Goal: Information Seeking & Learning: Learn about a topic

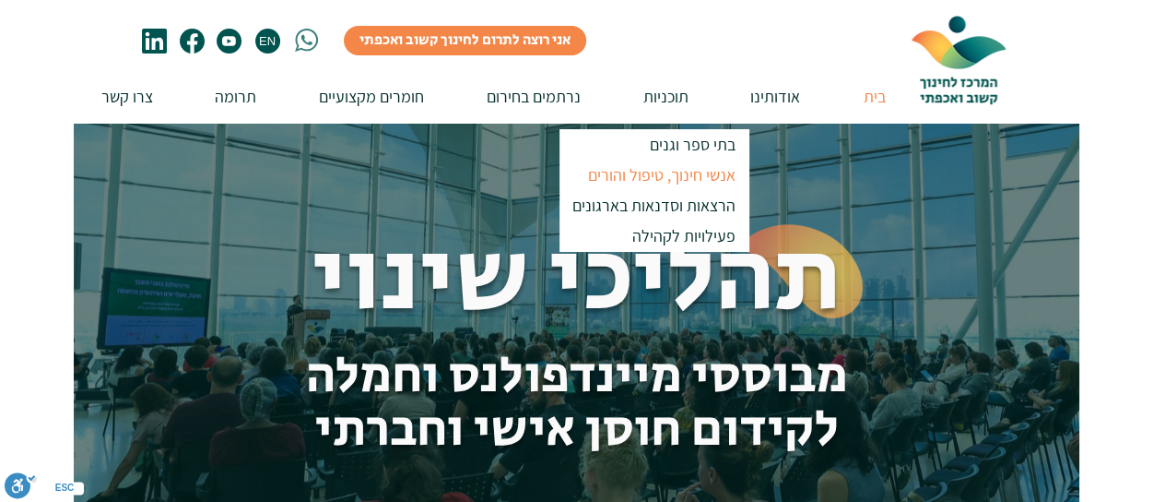
click at [651, 169] on p "אנשי חינוך, טיפול והורים" at bounding box center [662, 175] width 164 height 30
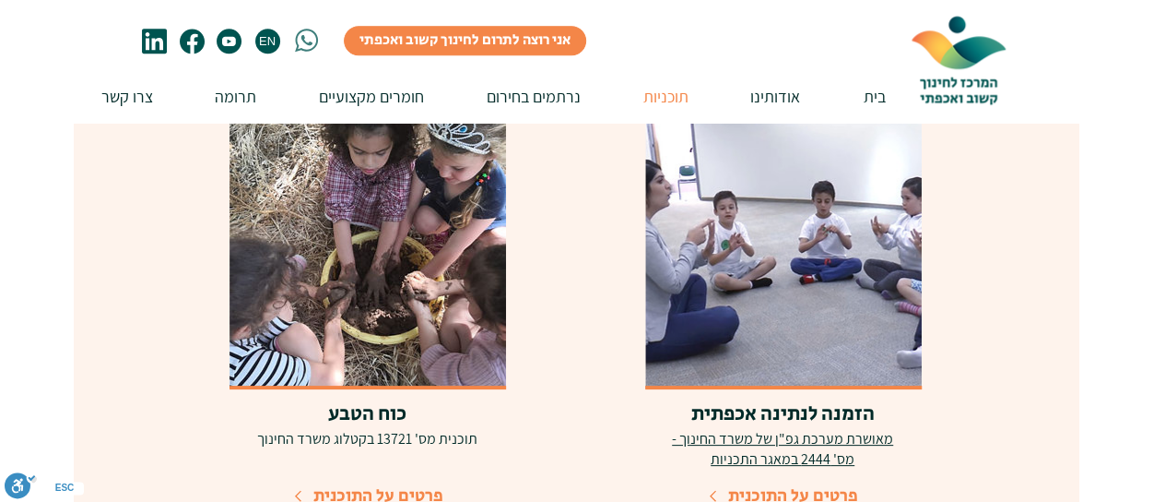
scroll to position [1014, 0]
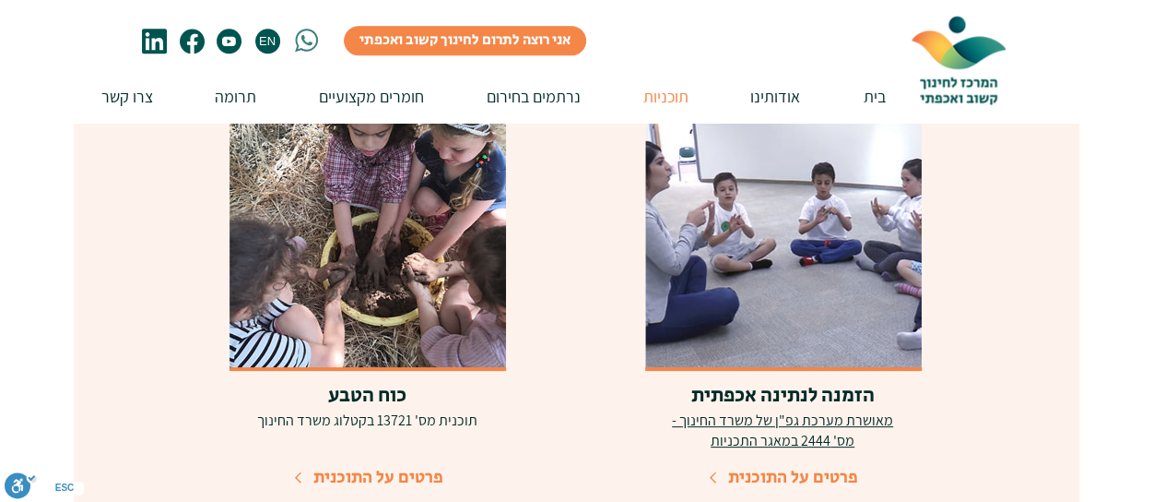
click at [749, 392] on link "הזמנה לנתינה אכפתית" at bounding box center [783, 396] width 183 height 30
click at [771, 475] on span "פרטים על התוכנית" at bounding box center [793, 477] width 130 height 25
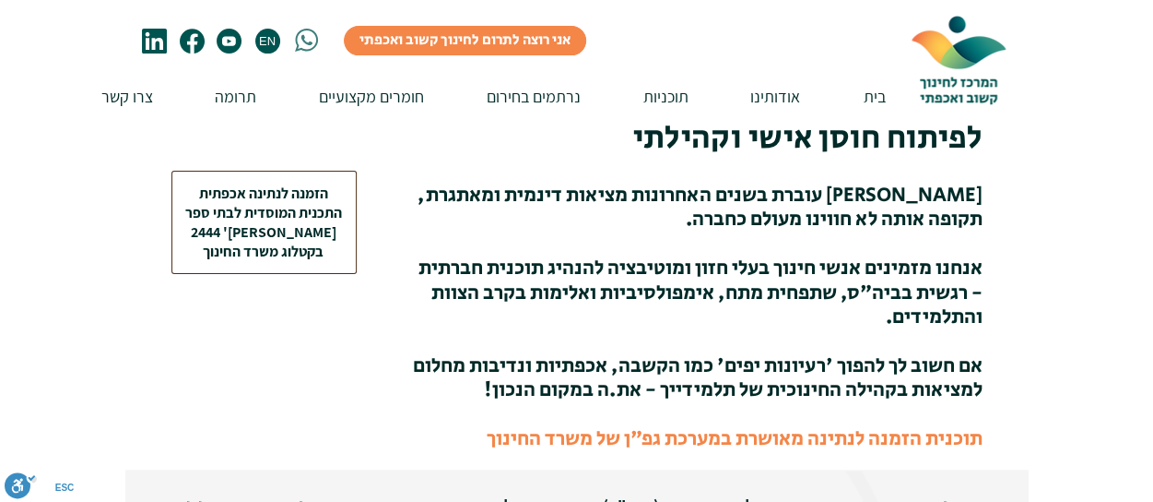
scroll to position [369, 0]
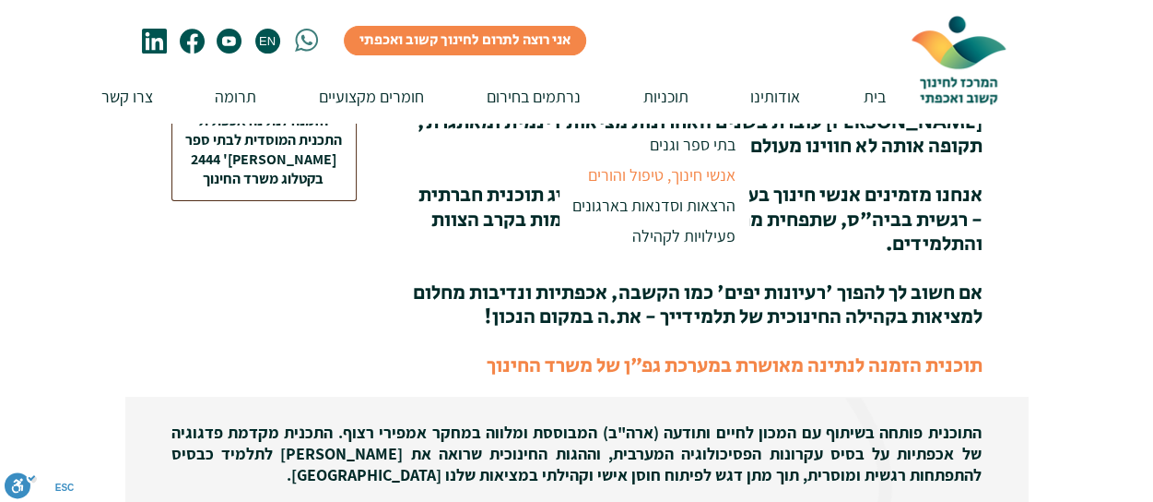
click at [690, 172] on p "אנשי חינוך, טיפול והורים" at bounding box center [662, 175] width 164 height 30
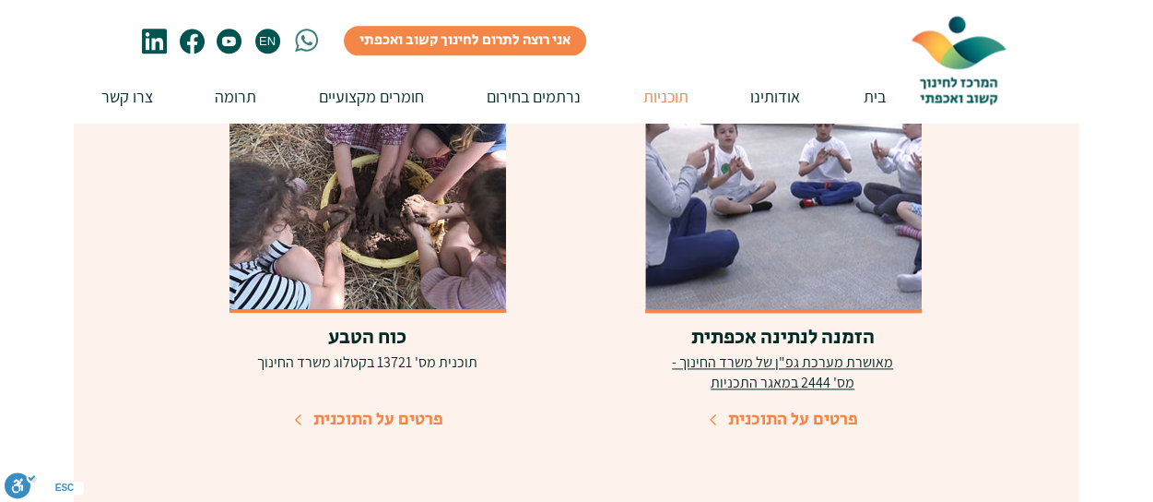
scroll to position [1081, 0]
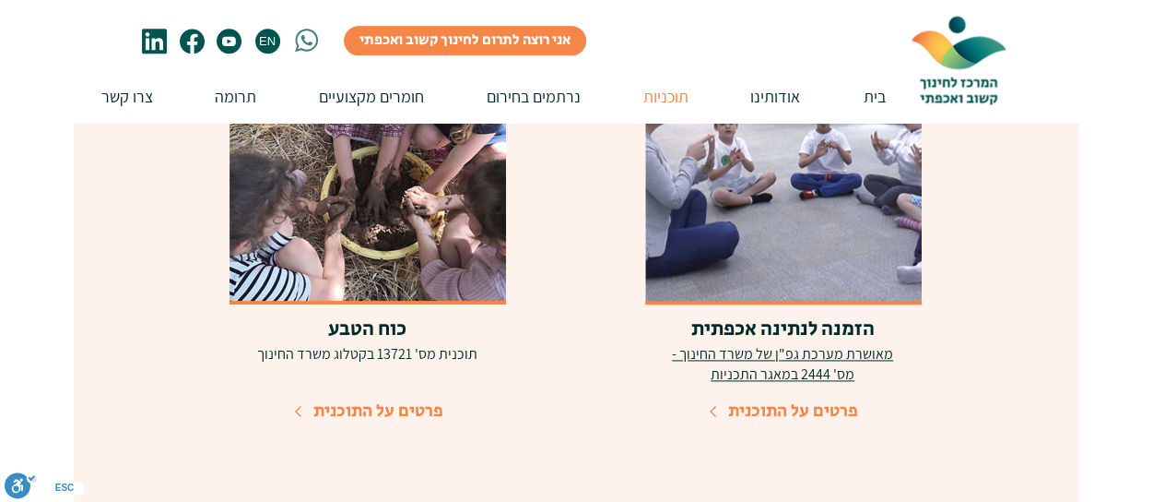
click at [745, 410] on span "פרטים על התוכנית" at bounding box center [793, 410] width 130 height 25
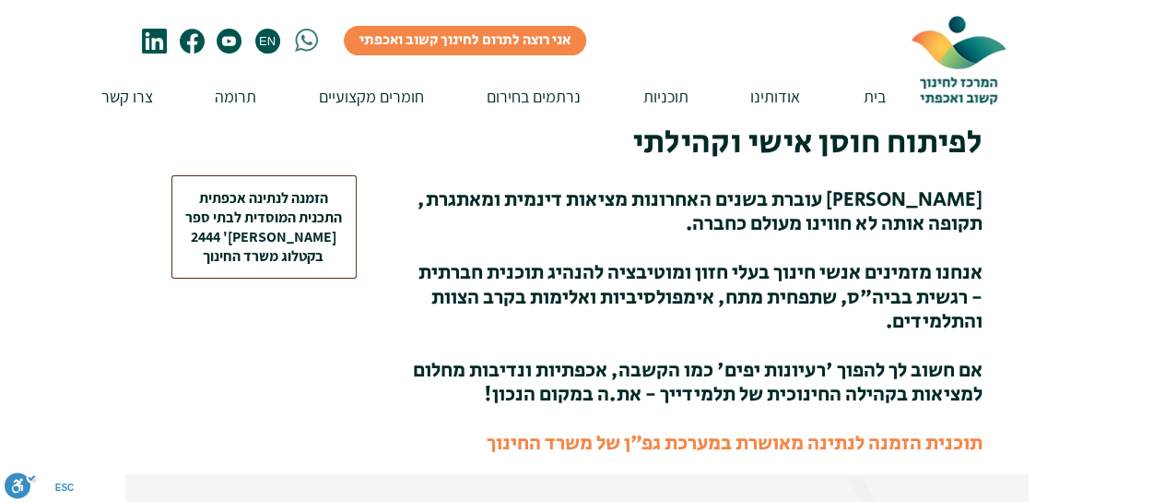
scroll to position [290, 0]
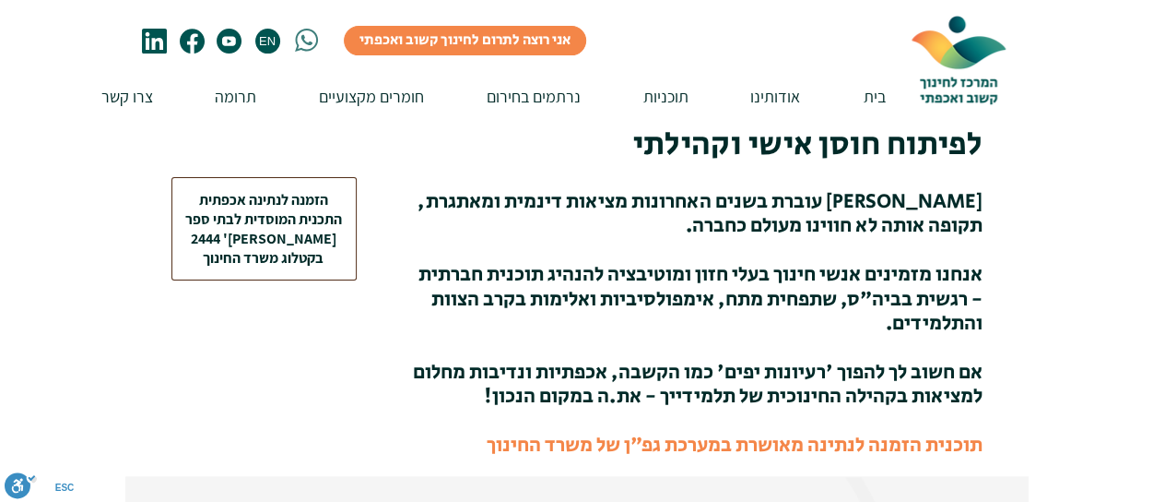
click at [613, 331] on h3 "[PERSON_NAME] עוברת בשנים האחרונות מציאות דינמית ומאתגרת, תקופה אותה לא חווינו …" at bounding box center [697, 323] width 572 height 267
click at [826, 458] on span "תוכנית הזמנה לנתינה מאושרת במערכת גפ"ן של משרד החינוך" at bounding box center [735, 446] width 496 height 30
